Goal: Task Accomplishment & Management: Complete application form

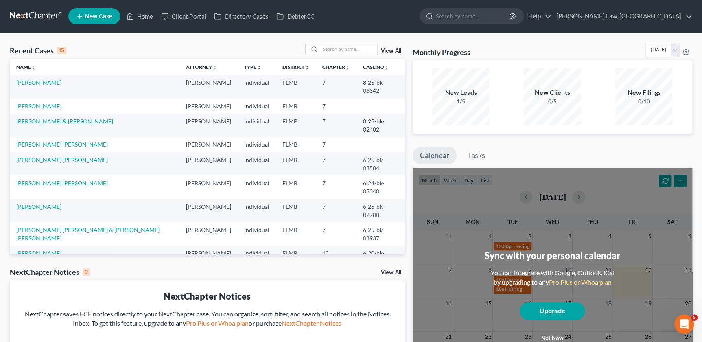
click at [43, 83] on link "[PERSON_NAME]" at bounding box center [38, 82] width 45 height 7
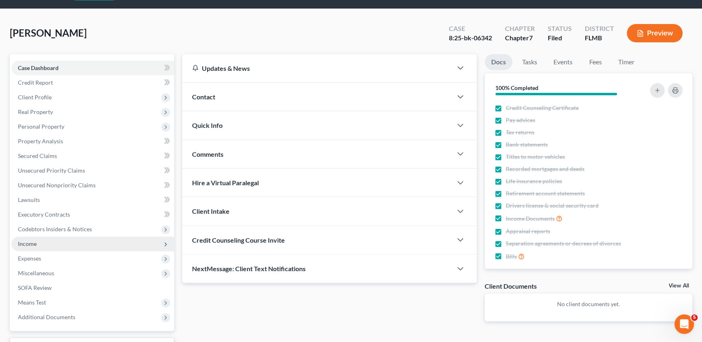
scroll to position [37, 0]
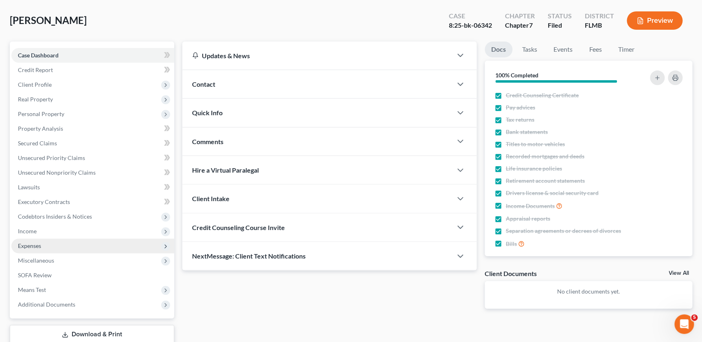
click at [42, 245] on span "Expenses" at bounding box center [92, 246] width 163 height 15
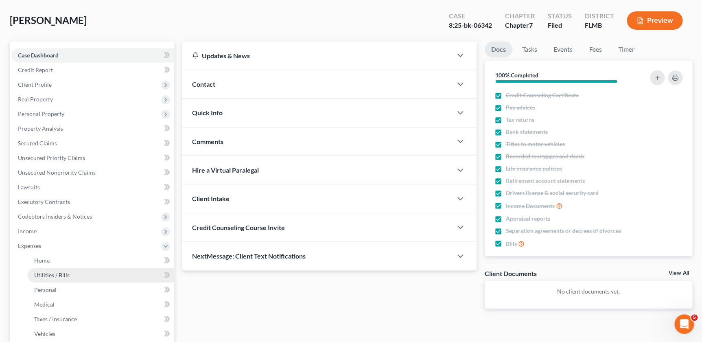
click at [54, 268] on link "Utilities / Bills" at bounding box center [101, 275] width 147 height 15
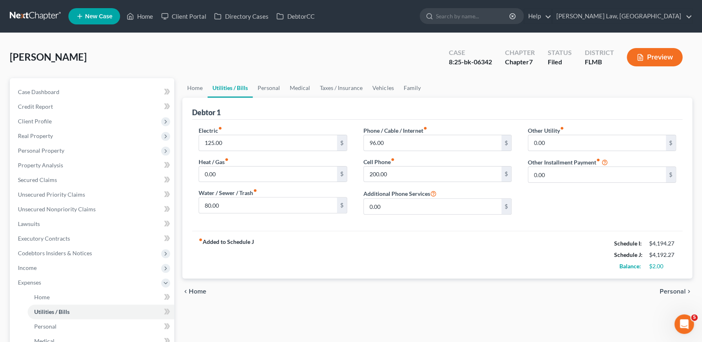
drag, startPoint x: 556, startPoint y: 249, endPoint x: 666, endPoint y: 252, distance: 110.0
click at [556, 249] on div "fiber_manual_record Added to Schedule J Schedule I: $4,194.27 Schedule J: $4,19…" at bounding box center [437, 255] width 491 height 48
drag, startPoint x: 677, startPoint y: 255, endPoint x: 653, endPoint y: 255, distance: 24.4
click at [653, 255] on div "$4,192.27" at bounding box center [662, 255] width 35 height 8
copy div "4,192.27"
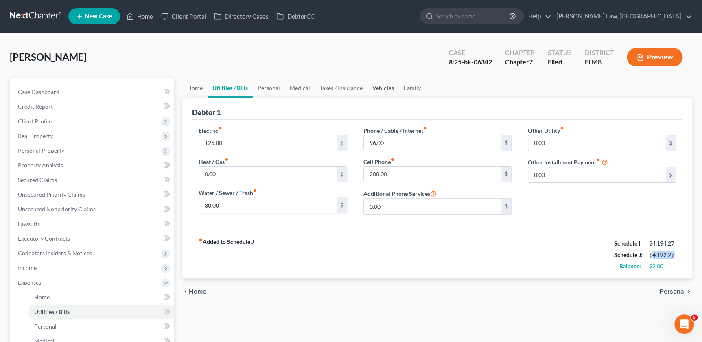
click at [384, 87] on link "Vehicles" at bounding box center [383, 88] width 31 height 20
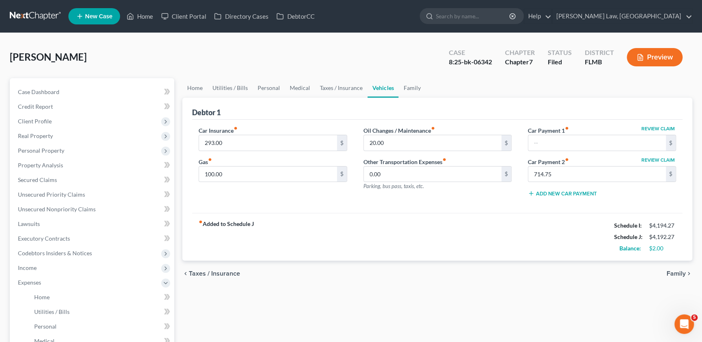
click at [538, 234] on div "fiber_manual_record Added to Schedule J Schedule I: $4,194.27 Schedule J: $4,19…" at bounding box center [437, 237] width 491 height 48
click at [521, 225] on div "fiber_manual_record Added to Schedule J Schedule I: $4,194.27 Schedule J: $4,19…" at bounding box center [437, 237] width 491 height 48
click at [661, 222] on div "$4,194.27" at bounding box center [663, 226] width 27 height 8
drag, startPoint x: 675, startPoint y: 236, endPoint x: 651, endPoint y: 236, distance: 24.0
click at [651, 236] on div "$3,744.75" at bounding box center [663, 237] width 27 height 8
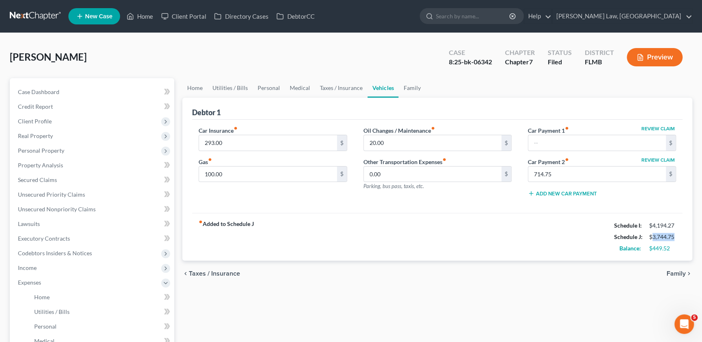
copy div "3,744.75"
click at [669, 248] on div "$449.52" at bounding box center [663, 248] width 27 height 8
drag, startPoint x: 672, startPoint y: 248, endPoint x: 652, endPoint y: 246, distance: 20.2
click at [652, 246] on div "$449.52" at bounding box center [663, 248] width 27 height 8
copy div "449.52"
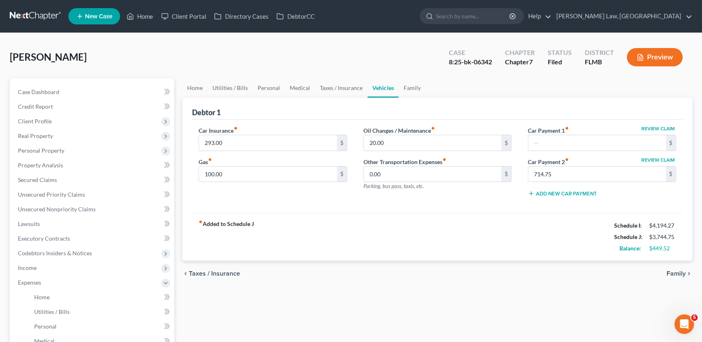
click at [498, 222] on div "fiber_manual_record Added to Schedule J Schedule I: $4,194.27 Schedule J: $3,74…" at bounding box center [437, 237] width 491 height 48
click at [33, 110] on link "Credit Report" at bounding box center [92, 106] width 163 height 15
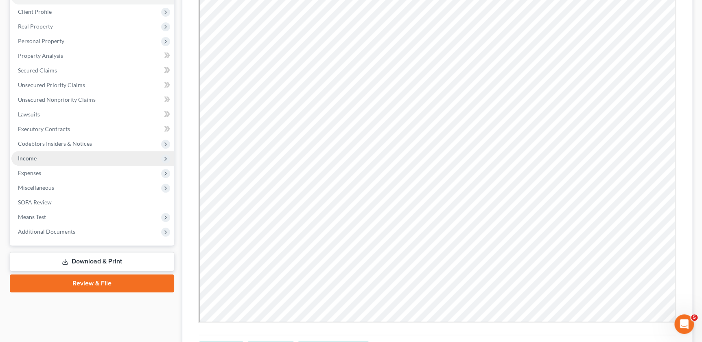
scroll to position [111, 0]
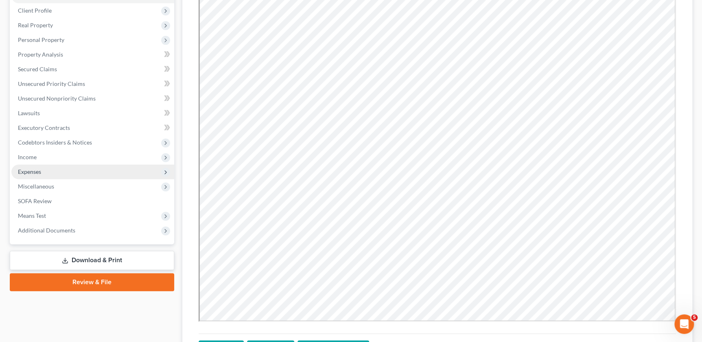
click at [32, 176] on span "Expenses" at bounding box center [92, 172] width 163 height 15
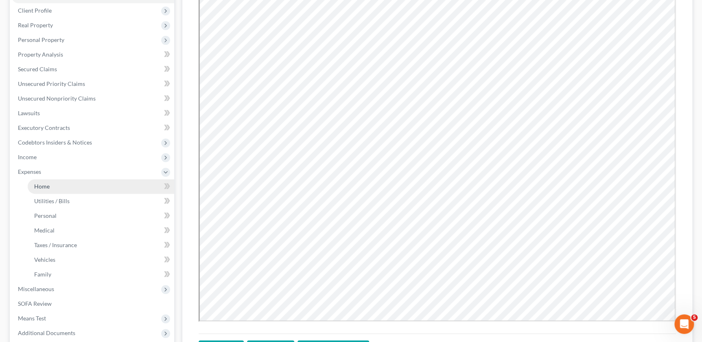
click at [56, 186] on link "Home" at bounding box center [101, 186] width 147 height 15
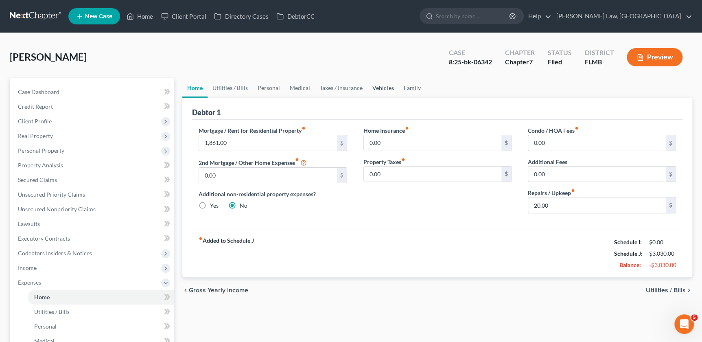
click at [385, 88] on link "Vehicles" at bounding box center [383, 88] width 31 height 20
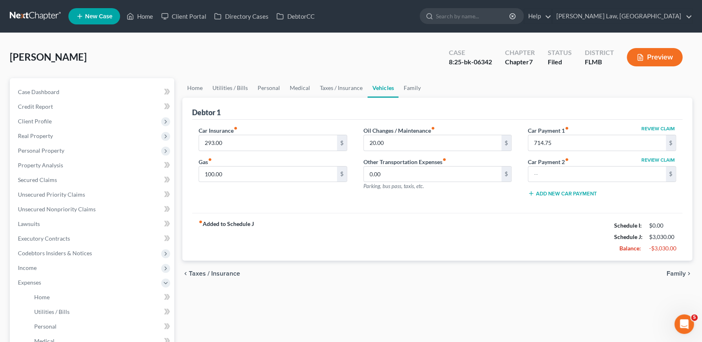
click at [472, 222] on div "fiber_manual_record Added to Schedule J Schedule I: $0.00 Schedule J: $3,030.00…" at bounding box center [437, 237] width 491 height 48
click at [42, 182] on span "Secured Claims" at bounding box center [37, 179] width 39 height 7
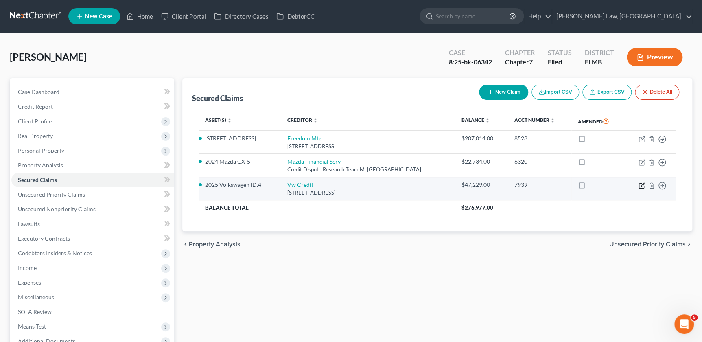
click at [641, 184] on icon "button" at bounding box center [642, 185] width 7 height 7
select select "14"
select select "0"
select select "2"
select select "3"
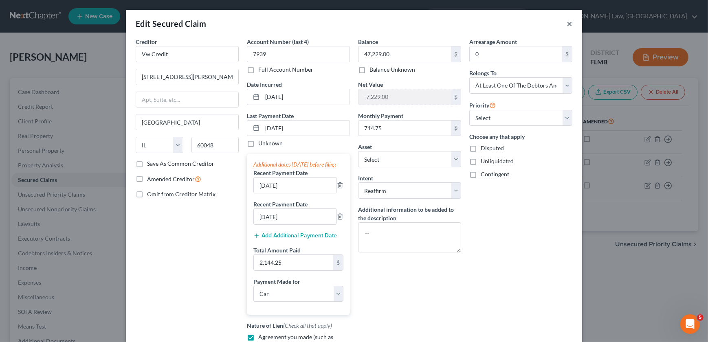
click at [567, 26] on button "×" at bounding box center [569, 24] width 6 height 10
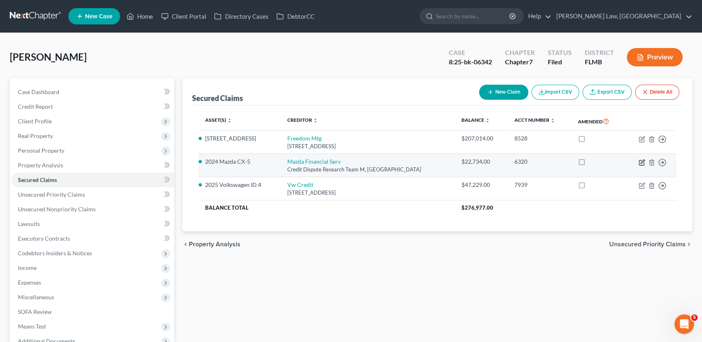
click at [641, 161] on icon "button" at bounding box center [643, 162] width 4 height 4
select select "45"
select select "0"
select select "3"
select select "2"
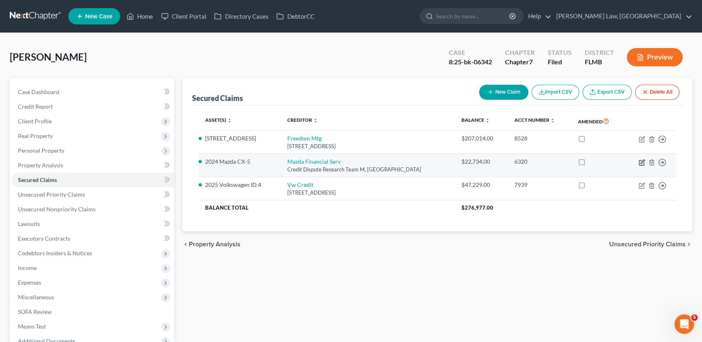
select select "0"
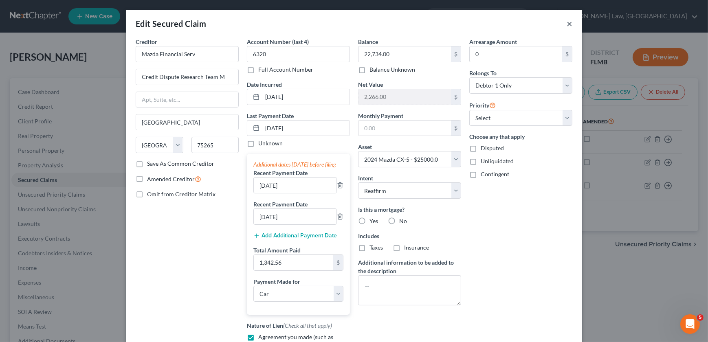
click at [566, 24] on button "×" at bounding box center [569, 24] width 6 height 10
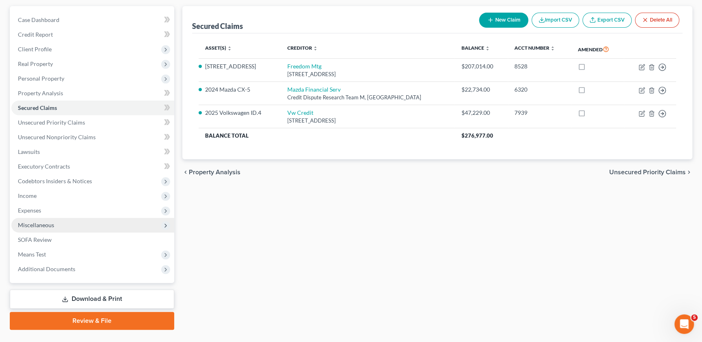
scroll to position [74, 0]
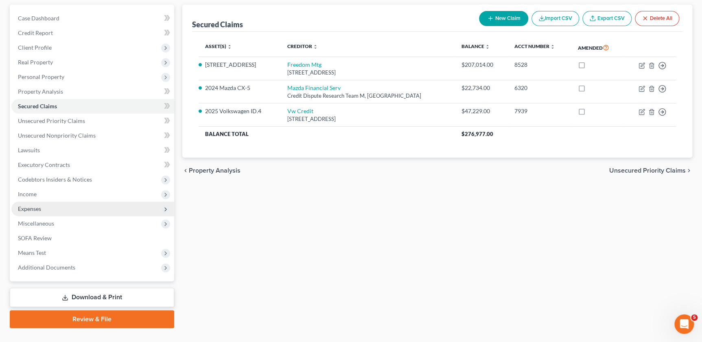
click at [37, 207] on span "Expenses" at bounding box center [29, 208] width 23 height 7
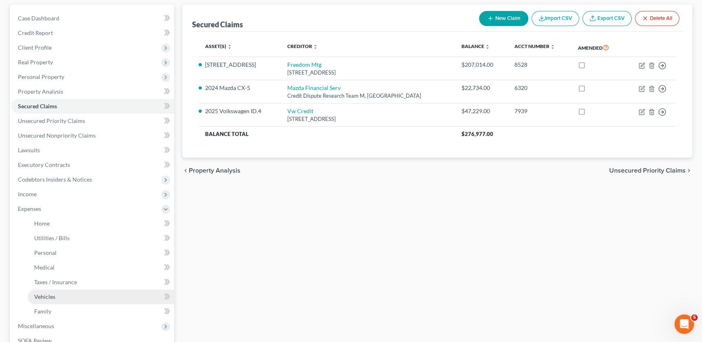
click at [46, 297] on span "Vehicles" at bounding box center [44, 296] width 21 height 7
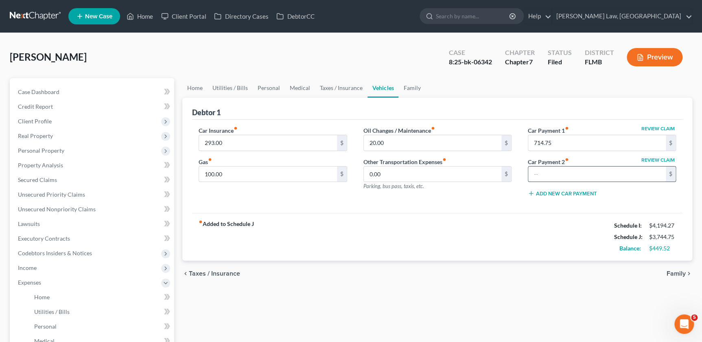
click at [540, 175] on input "text" at bounding box center [598, 174] width 138 height 15
type input "447.52"
click at [481, 215] on div "fiber_manual_record Added to Schedule J Schedule I: $4,194.27 Schedule J: $4,19…" at bounding box center [437, 237] width 491 height 48
